Goal: Find specific page/section: Find specific page/section

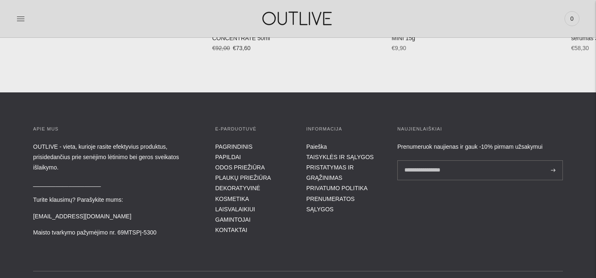
scroll to position [2899, 0]
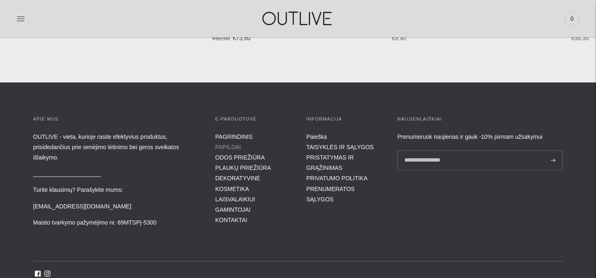
click at [229, 145] on link "PAPILDAI" at bounding box center [228, 147] width 26 height 7
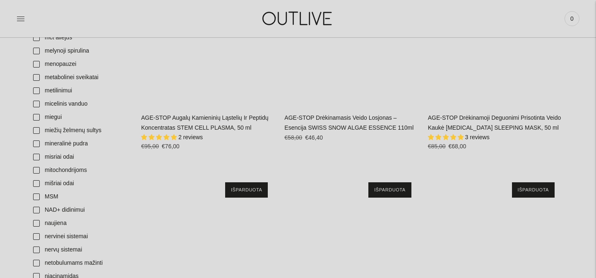
scroll to position [1682, 0]
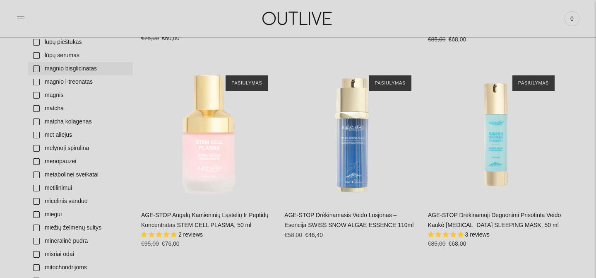
click at [37, 72] on link "magnio bisglicinatas" at bounding box center [80, 68] width 105 height 13
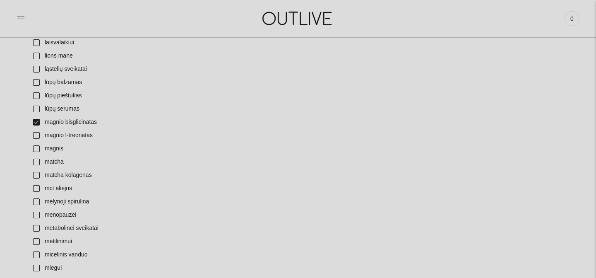
scroll to position [1625, 0]
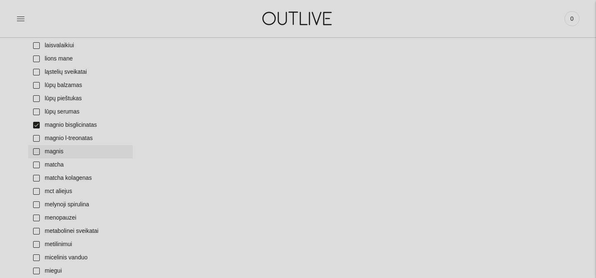
click at [36, 152] on link "magnis" at bounding box center [80, 151] width 105 height 13
